Goal: Communication & Community: Answer question/provide support

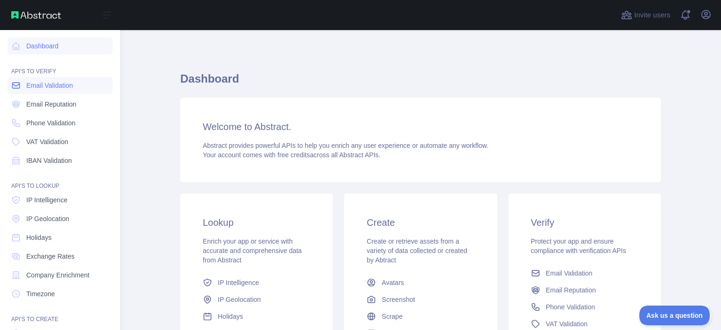
click at [26, 88] on link "Email Validation" at bounding box center [60, 85] width 105 height 17
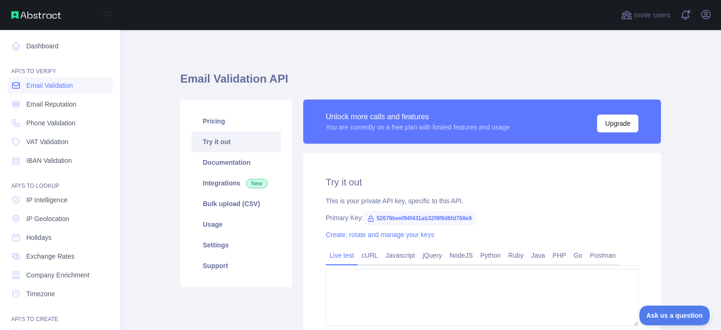
type textarea "**********"
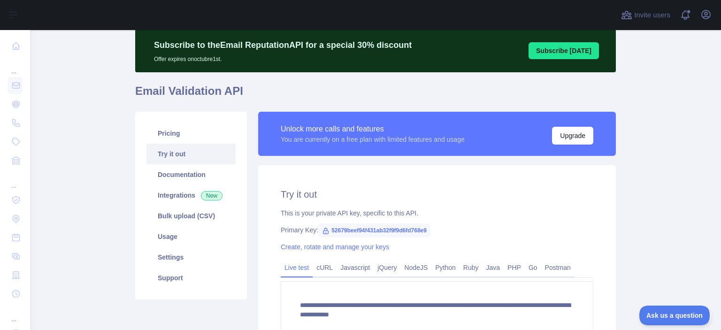
scroll to position [61, 0]
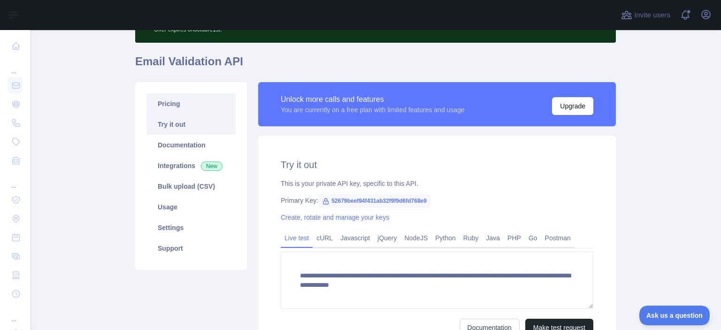
click at [157, 105] on link "Pricing" at bounding box center [191, 103] width 89 height 21
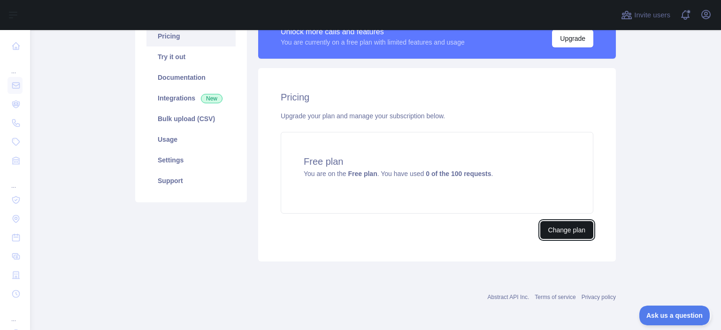
click at [549, 228] on button "Change plan" at bounding box center [566, 230] width 53 height 18
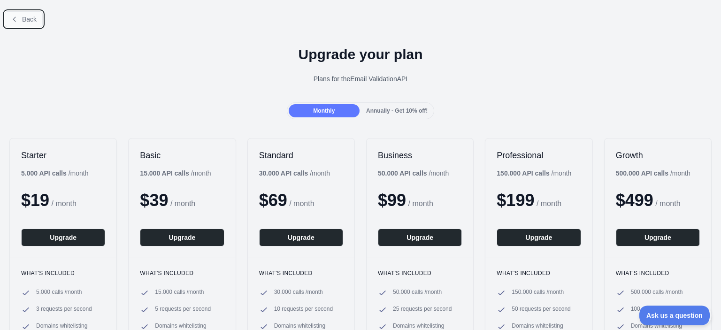
click at [27, 21] on span "Back" at bounding box center [29, 19] width 15 height 8
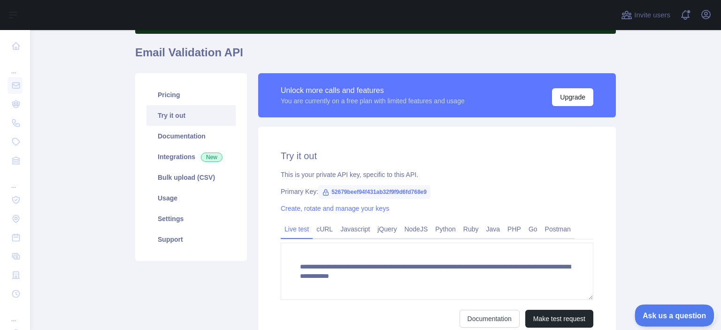
click at [688, 314] on span "Ask us a question" at bounding box center [670, 314] width 70 height 7
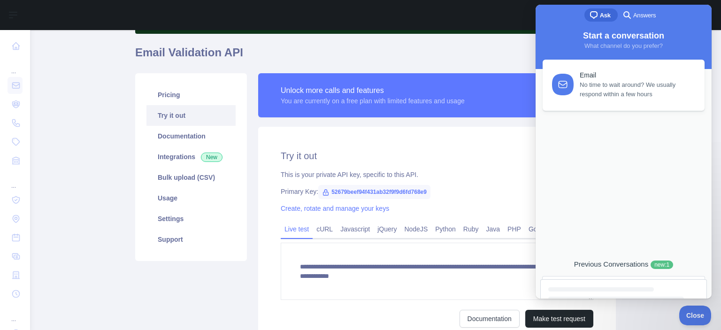
click at [608, 264] on div "Previous Conversations new : 1" at bounding box center [623, 264] width 167 height 9
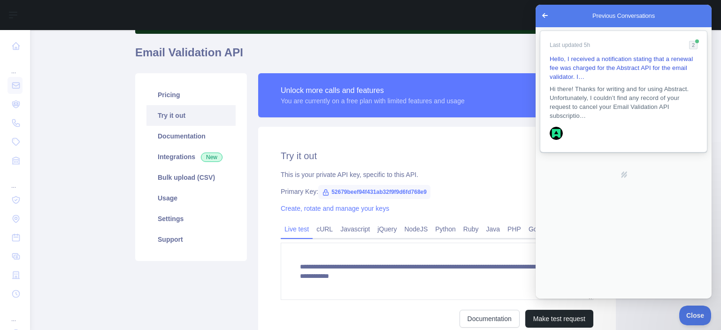
click at [617, 112] on span "Hi there! Thanks for writing and for using Abstract. Unfortunately, I couldn’t …" at bounding box center [624, 103] width 148 height 36
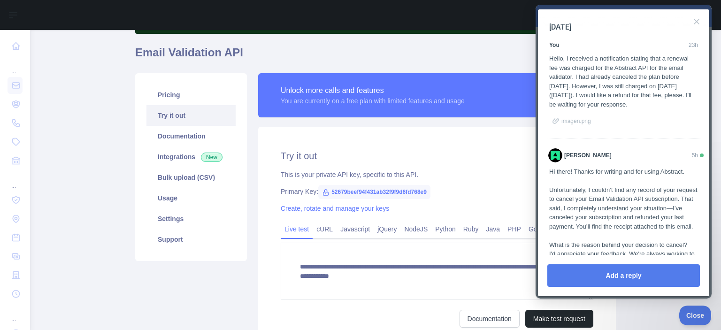
scroll to position [76, 0]
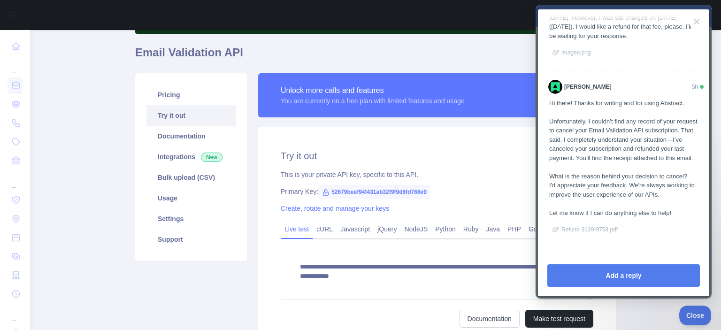
click at [597, 230] on span "Refund-3139-9758.pdf" at bounding box center [590, 229] width 56 height 7
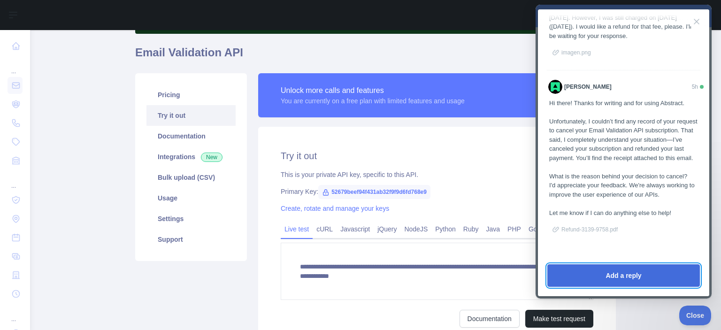
click at [620, 271] on button "Add a reply" at bounding box center [624, 275] width 153 height 23
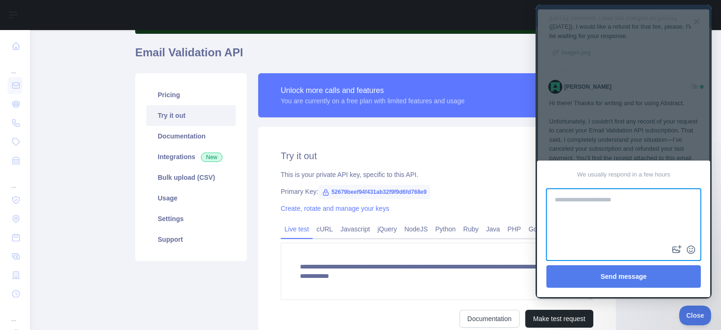
click at [599, 204] on textarea at bounding box center [624, 217] width 153 height 54
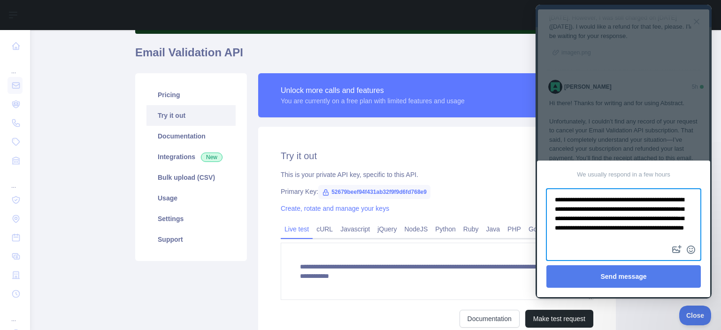
drag, startPoint x: 637, startPoint y: 241, endPoint x: 1063, endPoint y: 197, distance: 427.8
click at [548, 192] on textarea "**********" at bounding box center [624, 217] width 153 height 54
type textarea "**********"
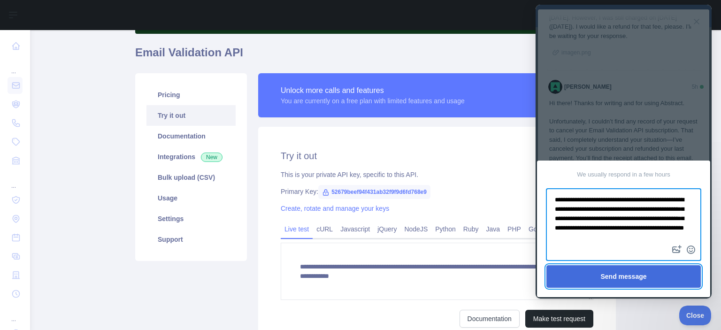
click at [650, 277] on button "Send message" at bounding box center [624, 276] width 154 height 23
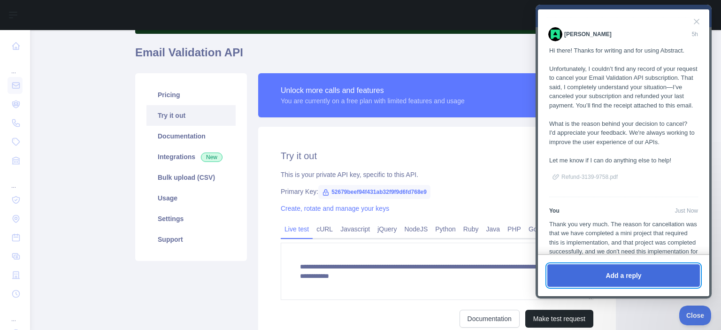
scroll to position [105, 0]
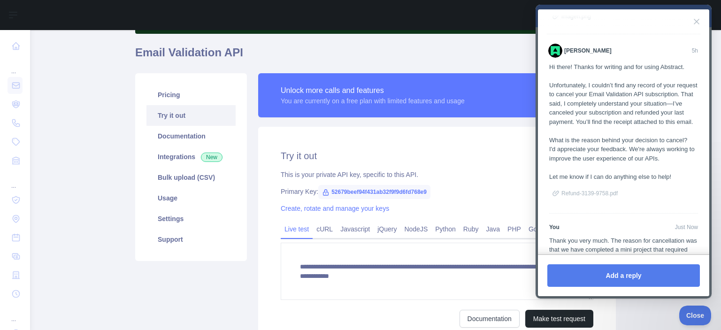
click at [106, 128] on main "**********" at bounding box center [375, 180] width 691 height 300
click at [146, 75] on div "Pricing Try it out Documentation Integrations New Bulk upload (CSV) Usage Setti…" at bounding box center [191, 167] width 112 height 188
click at [694, 21] on button "Close" at bounding box center [696, 21] width 15 height 15
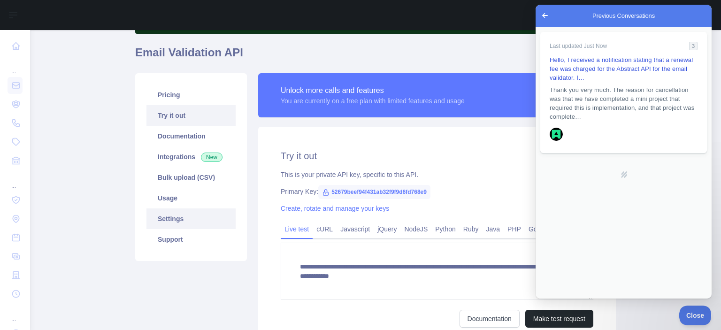
click at [191, 222] on link "Settings" at bounding box center [191, 218] width 89 height 21
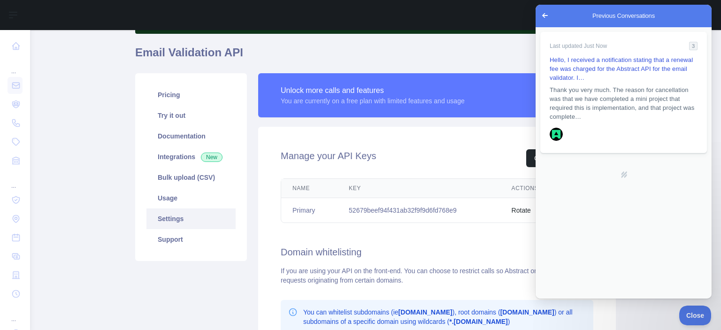
click at [222, 278] on div "Pricing Try it out Documentation Integrations New Bulk upload (CSV) Usage Setti…" at bounding box center [191, 267] width 123 height 389
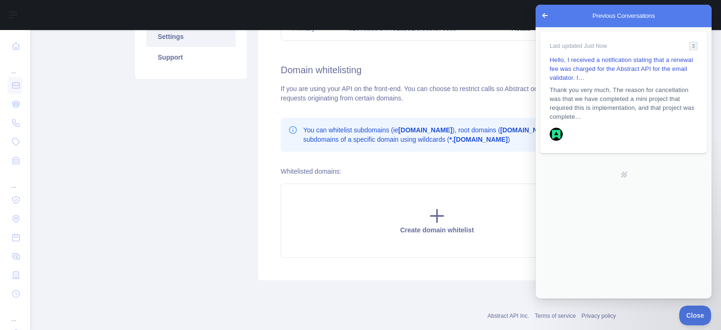
scroll to position [252, 0]
click at [238, 207] on div "Pricing Try it out Documentation Integrations New Bulk upload (CSV) Usage Setti…" at bounding box center [191, 85] width 123 height 389
click at [549, 17] on span "Go back" at bounding box center [545, 15] width 11 height 11
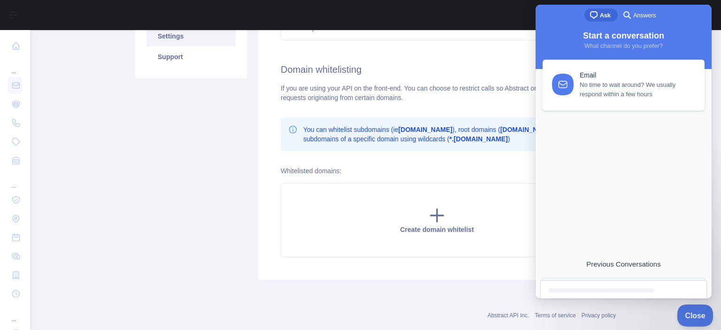
click at [684, 318] on button "Close" at bounding box center [693, 314] width 32 height 20
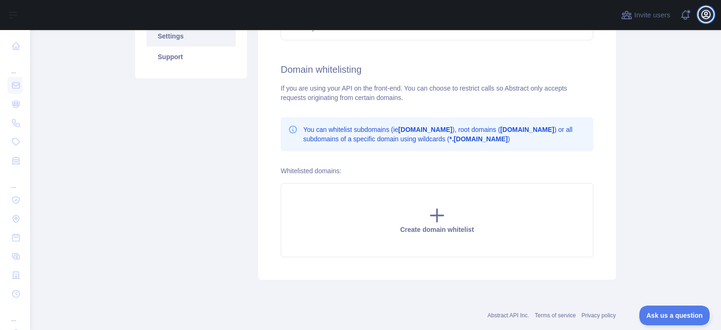
click at [710, 19] on icon "button" at bounding box center [706, 14] width 11 height 11
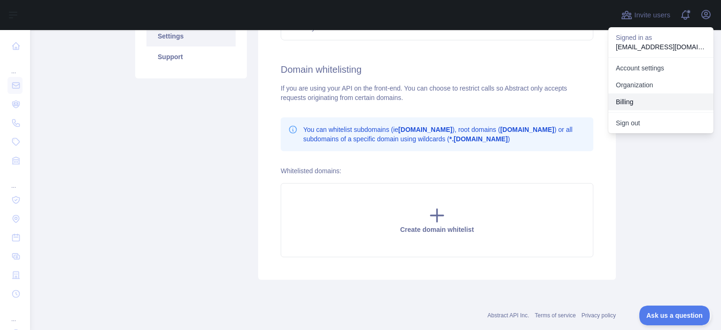
click at [671, 102] on button "Billing" at bounding box center [661, 101] width 105 height 17
